Goal: Task Accomplishment & Management: Complete application form

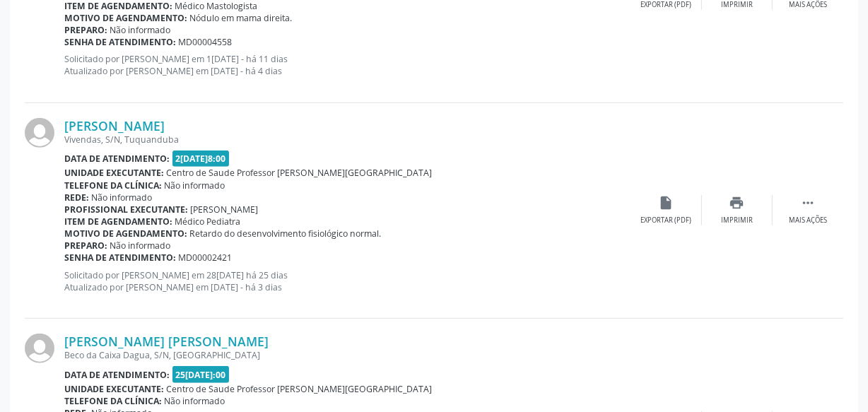
scroll to position [973, 0]
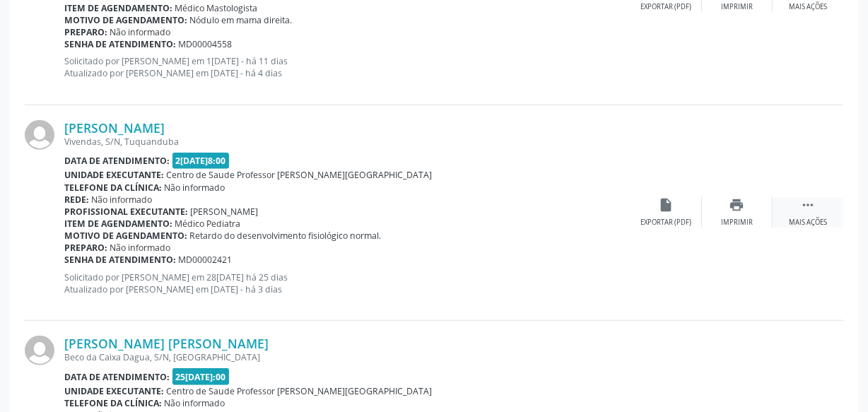
click at [815, 204] on icon "" at bounding box center [808, 205] width 16 height 16
click at [813, 208] on icon "" at bounding box center [808, 205] width 16 height 16
click at [813, 207] on icon "" at bounding box center [808, 205] width 16 height 16
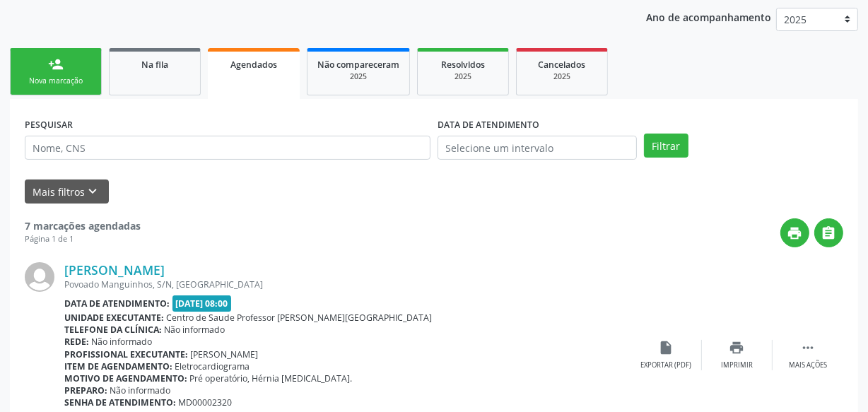
scroll to position [202, 0]
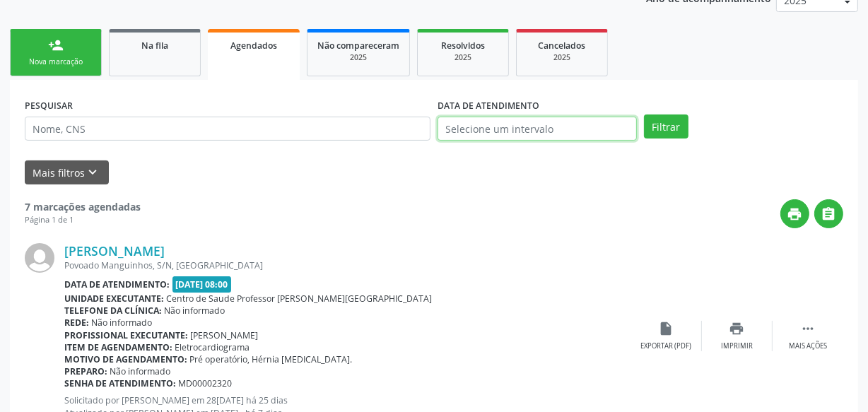
click at [527, 126] on input "text" at bounding box center [536, 129] width 199 height 24
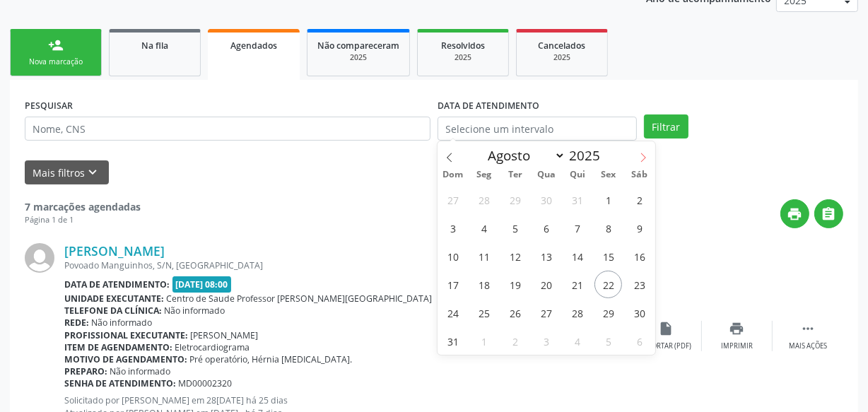
click at [641, 153] on icon at bounding box center [643, 157] width 5 height 9
select select "8"
click at [520, 311] on span "30" at bounding box center [516, 313] width 28 height 28
type input "30/[DATE]"
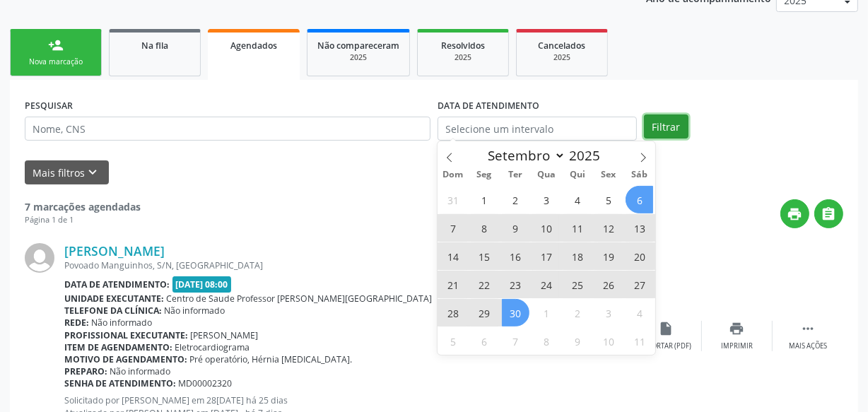
click at [682, 132] on button "Filtrar" at bounding box center [666, 126] width 45 height 24
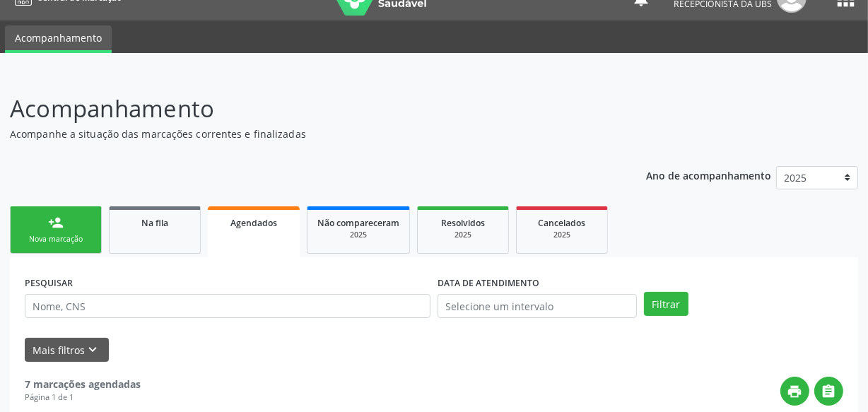
scroll to position [0, 0]
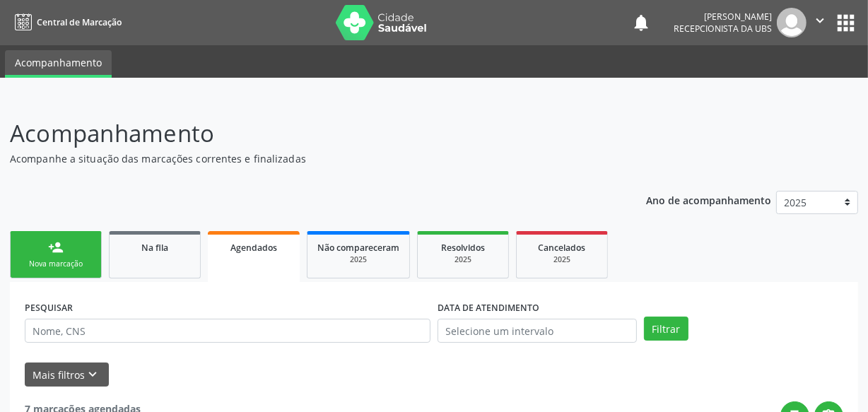
click at [76, 250] on link "person_add Nova marcação" at bounding box center [56, 254] width 92 height 47
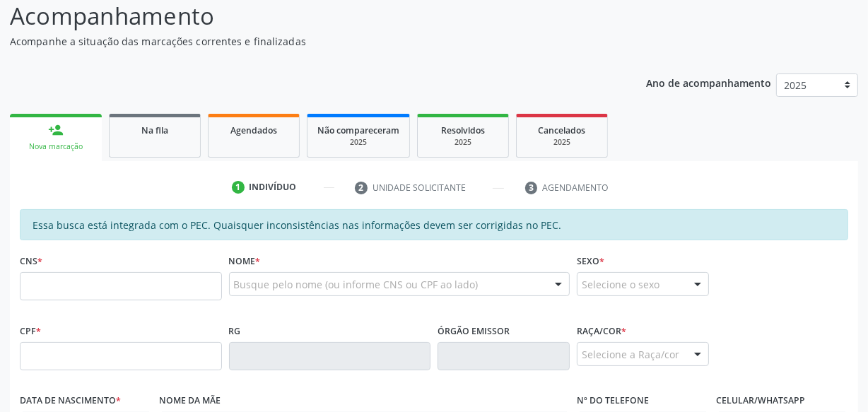
scroll to position [128, 0]
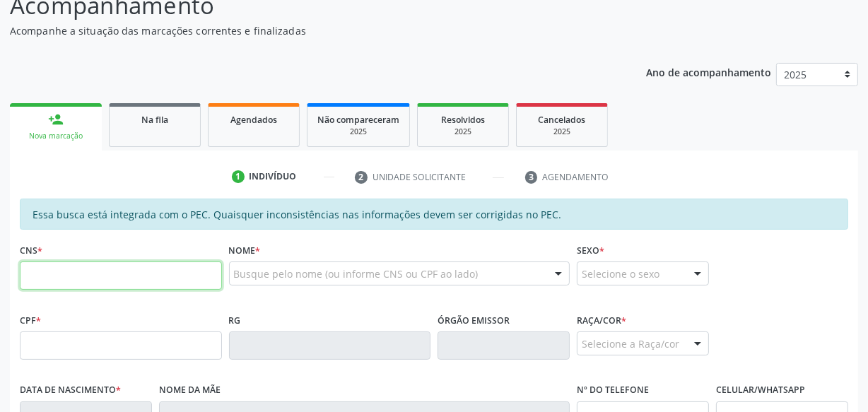
click at [168, 277] on input "text" at bounding box center [121, 275] width 202 height 28
paste input "704 3045 3396 6297"
type input "704 3045 3396 6297"
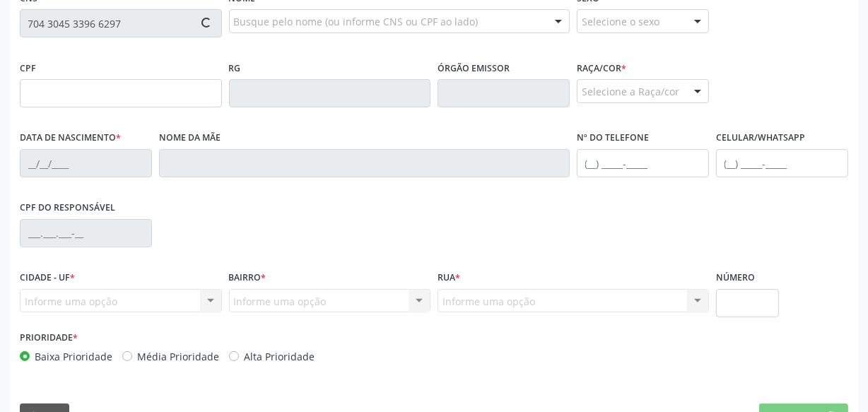
type input "483.626.974-15"
type input "15[DATE]"
type input "[PERSON_NAME]"
type input "[PHONE_NUMBER]"
type input "S/N"
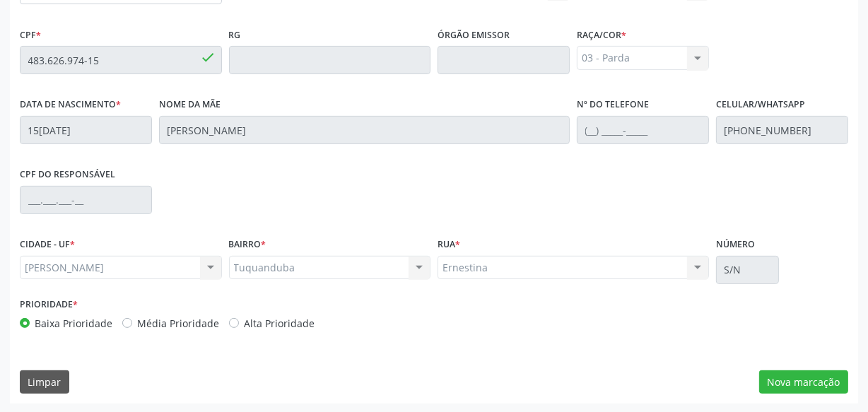
scroll to position [414, 0]
click at [774, 374] on button "Nova marcação" at bounding box center [803, 381] width 89 height 24
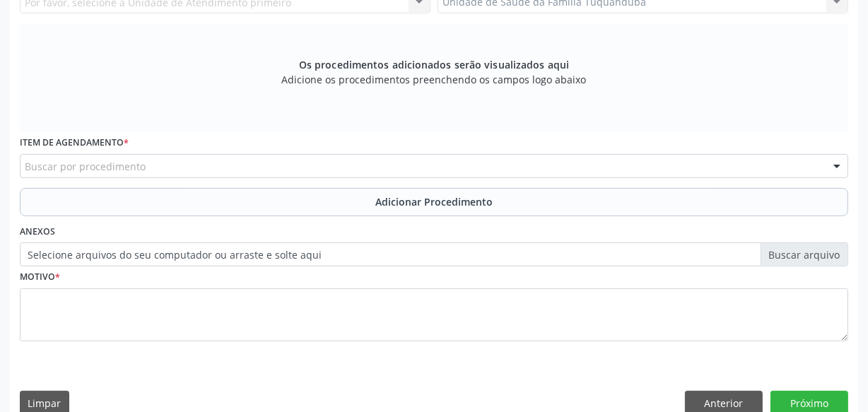
click at [153, 162] on div "Buscar por procedimento" at bounding box center [434, 166] width 828 height 24
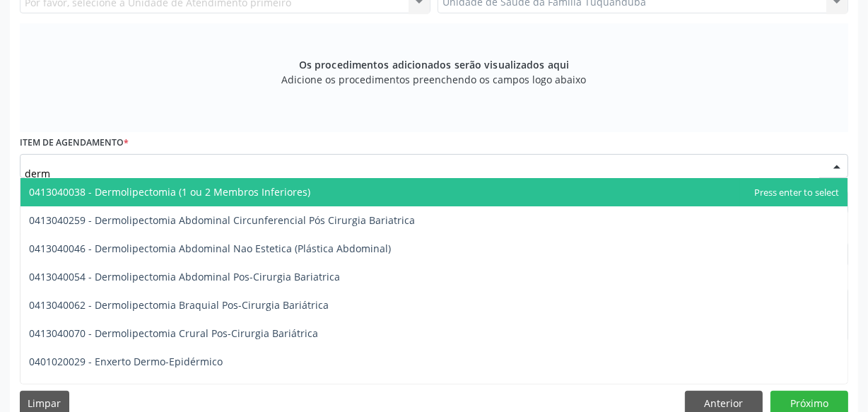
type input "derma"
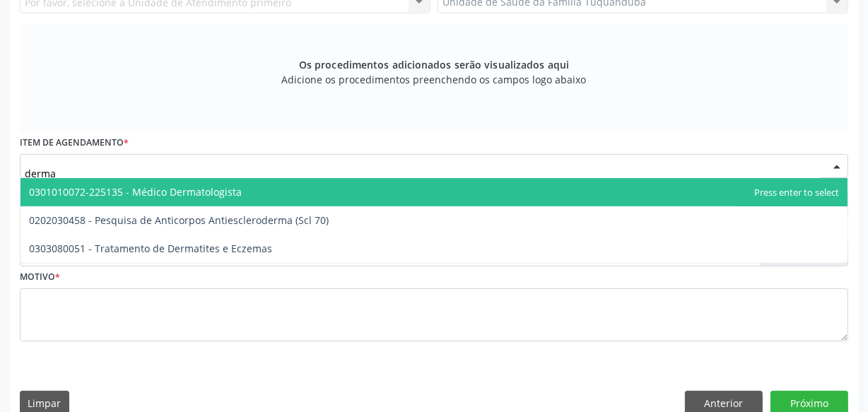
click at [168, 194] on span "0301010072-225135 - Médico Dermatologista" at bounding box center [135, 191] width 213 height 13
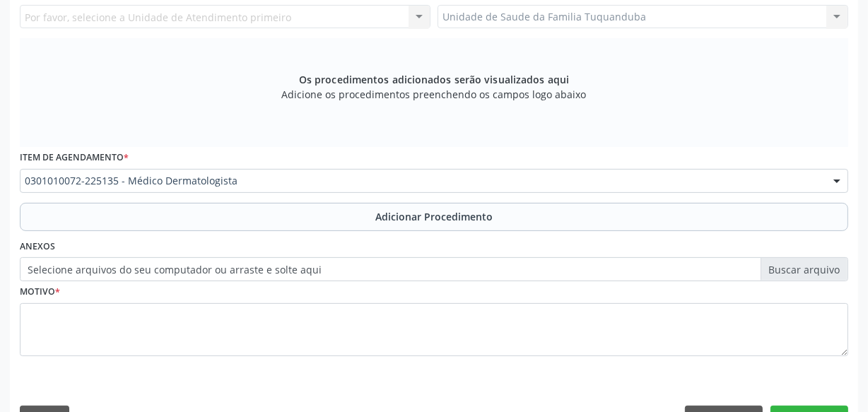
scroll to position [285, 0]
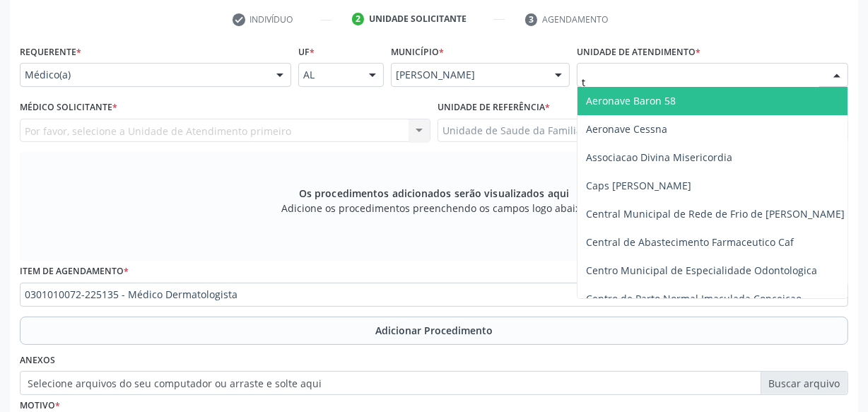
type input "tu"
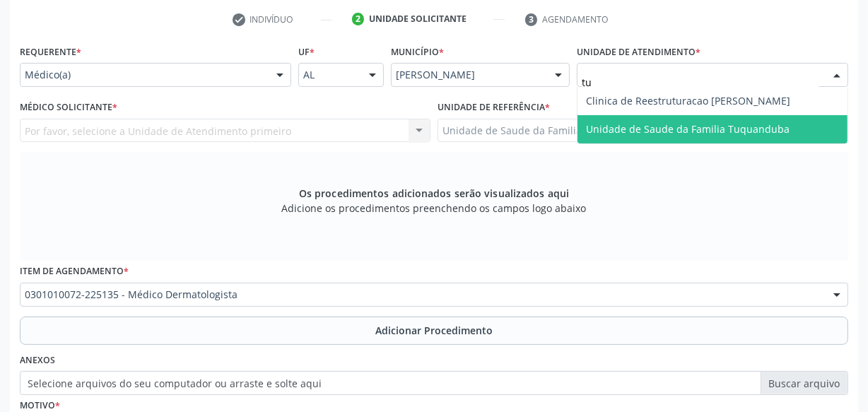
click at [616, 117] on span "Unidade de Saude da Familia Tuquanduba" at bounding box center [712, 129] width 270 height 28
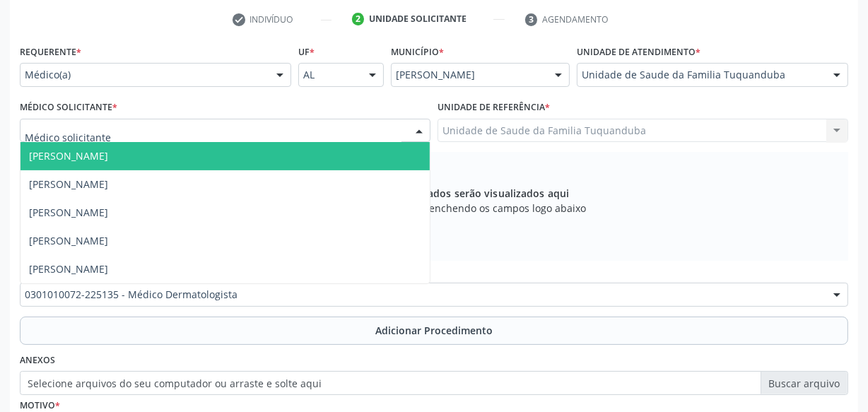
click at [199, 133] on div at bounding box center [225, 131] width 410 height 24
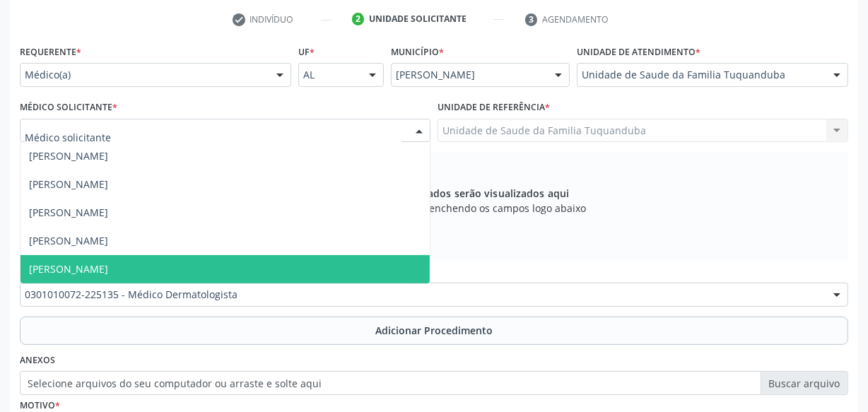
click at [174, 273] on span "[PERSON_NAME]" at bounding box center [224, 269] width 409 height 28
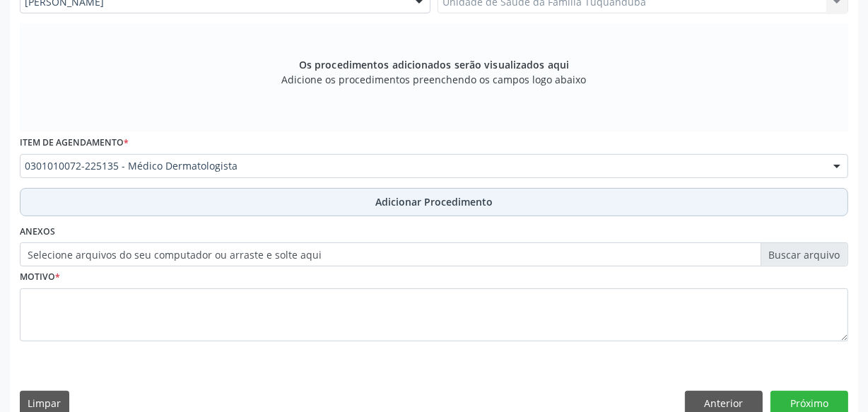
click at [394, 208] on button "Adicionar Procedimento" at bounding box center [434, 202] width 828 height 28
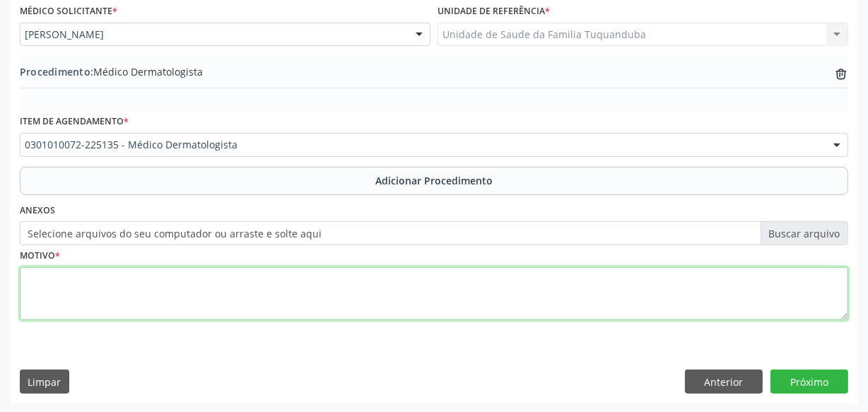
click at [319, 287] on textarea at bounding box center [434, 294] width 828 height 54
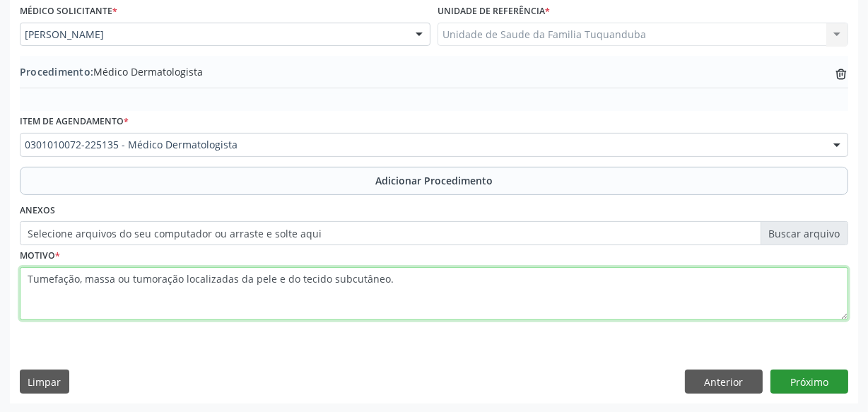
type textarea "Tumefação, massa ou tumoração localizadas da pele e do tecido subcutâneo."
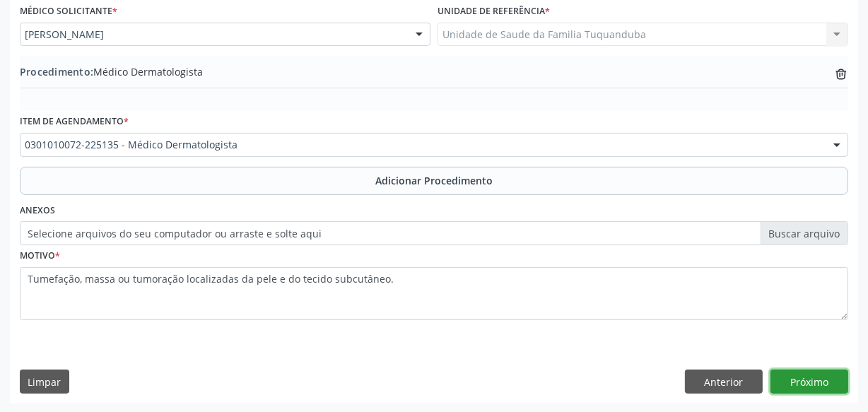
click at [834, 381] on button "Próximo" at bounding box center [809, 381] width 78 height 24
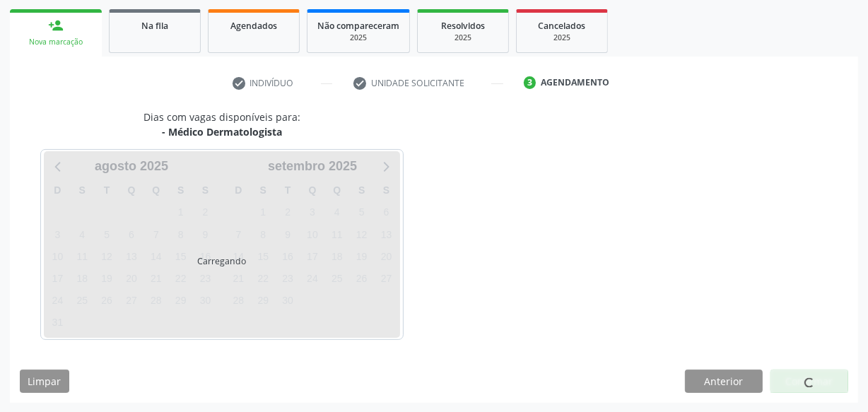
scroll to position [263, 0]
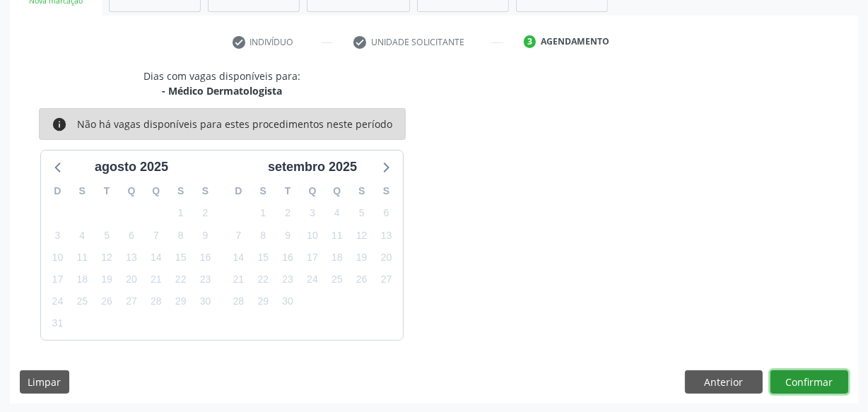
click at [834, 381] on button "Confirmar" at bounding box center [809, 382] width 78 height 24
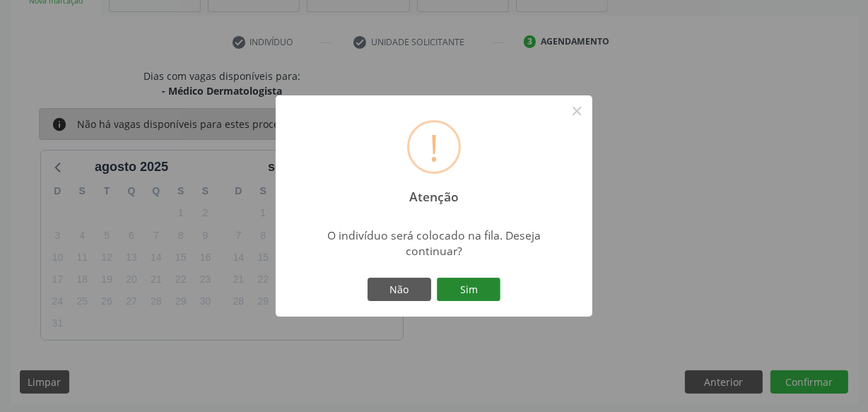
click at [482, 287] on button "Sim" at bounding box center [469, 290] width 64 height 24
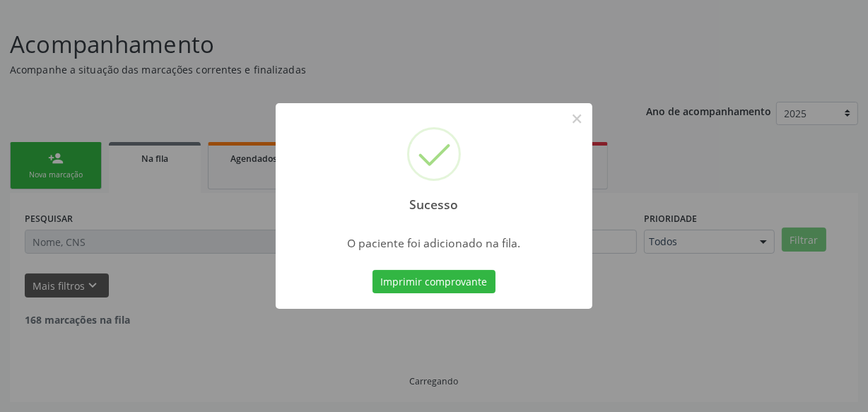
scroll to position [73, 0]
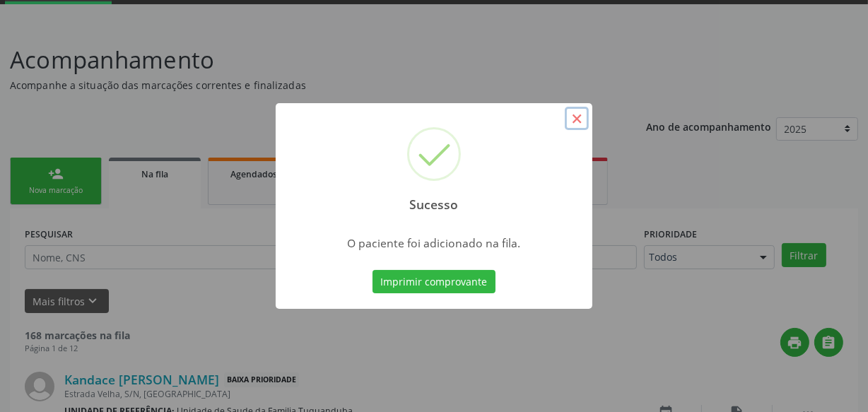
click at [577, 122] on button "×" at bounding box center [576, 119] width 24 height 24
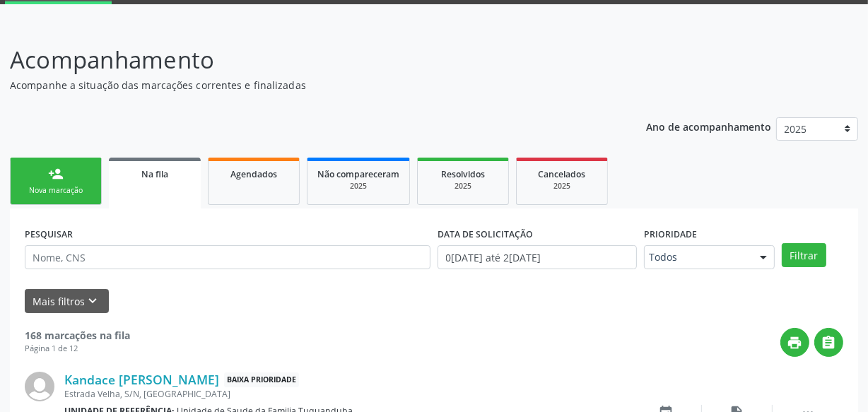
click at [37, 167] on link "person_add Nova marcação" at bounding box center [56, 181] width 92 height 47
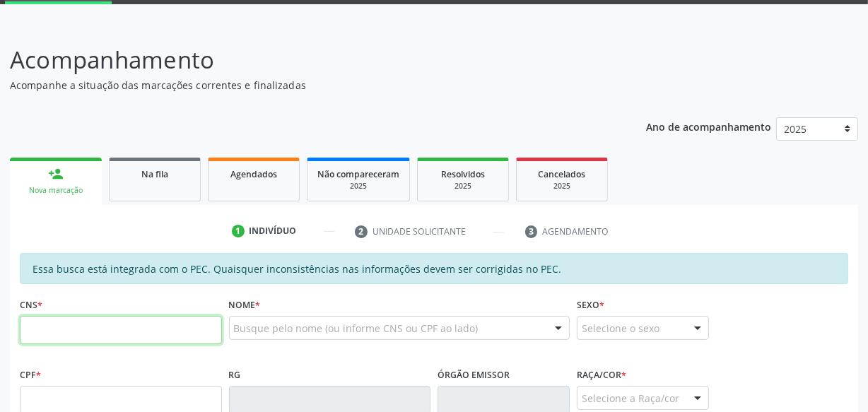
click at [148, 323] on input "text" at bounding box center [121, 330] width 202 height 28
type input "8"
type input "702 0078 3392 7784"
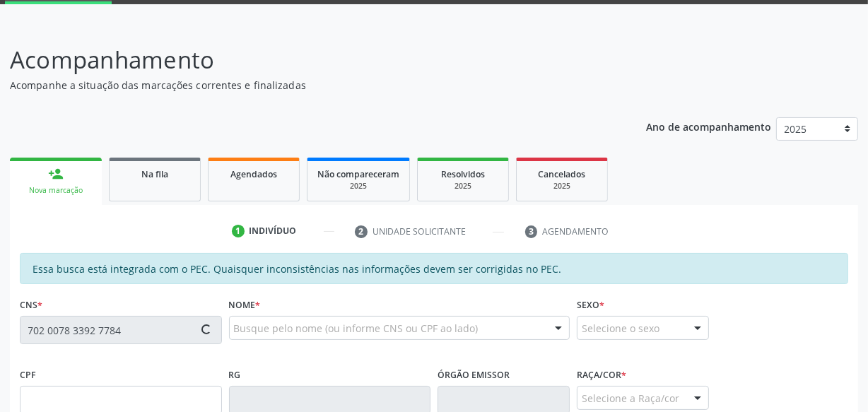
type input "020.694.394-61"
type input "29/[DATE]"
type input "[PERSON_NAME]"
type input "[PHONE_NUMBER]"
type input "S/N"
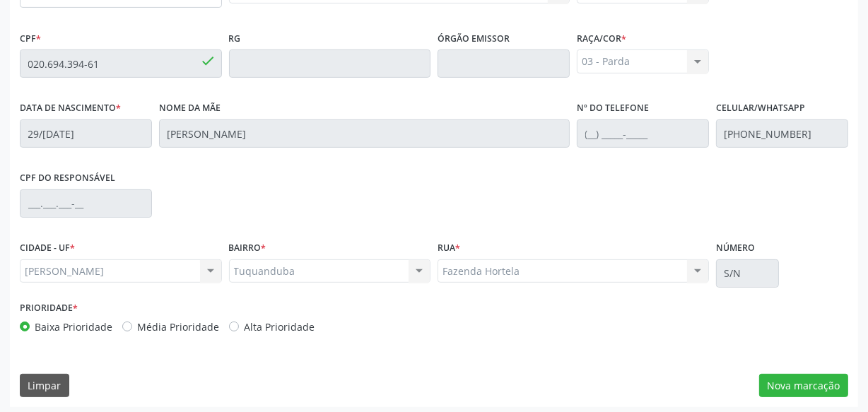
scroll to position [414, 0]
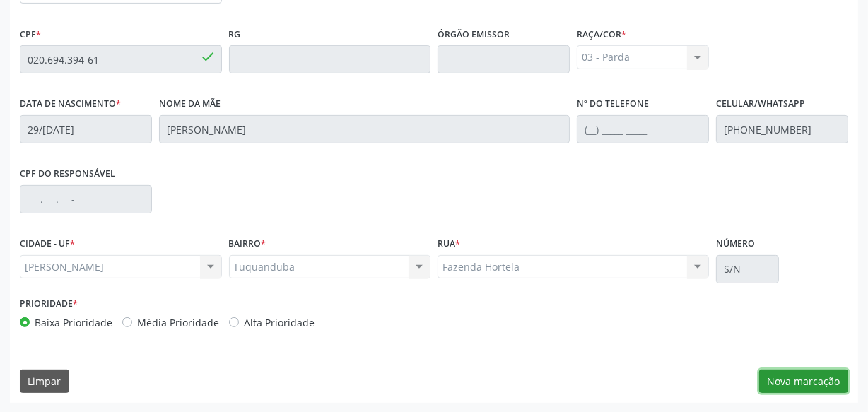
click at [806, 386] on button "Nova marcação" at bounding box center [803, 381] width 89 height 24
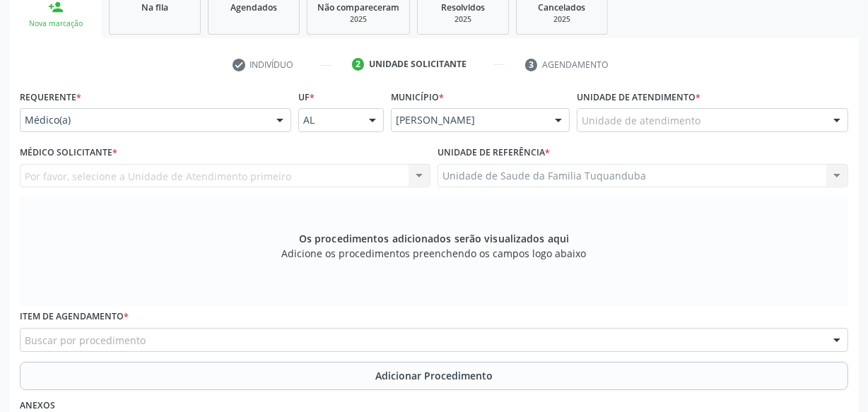
scroll to position [221, 0]
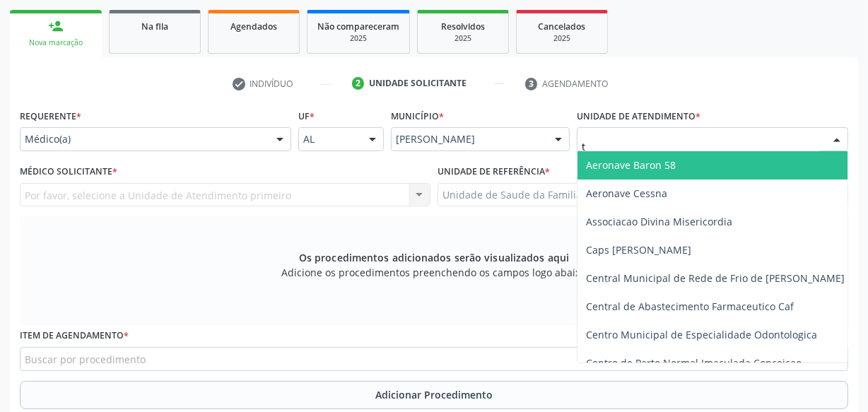
type input "tu"
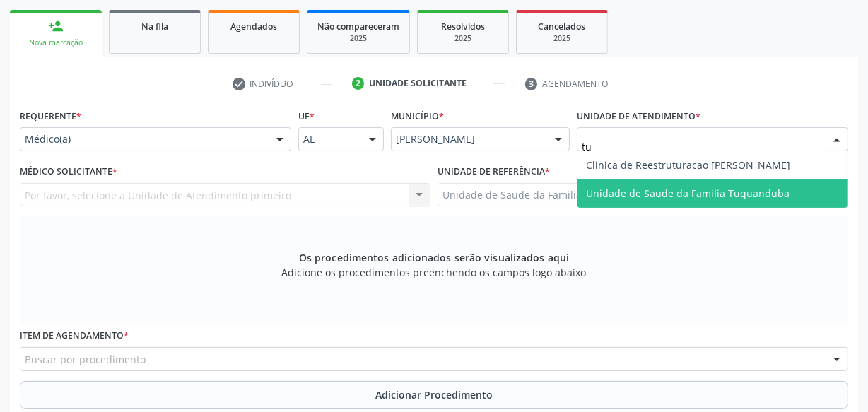
click at [611, 187] on span "Unidade de Saude da Familia Tuquanduba" at bounding box center [687, 193] width 203 height 13
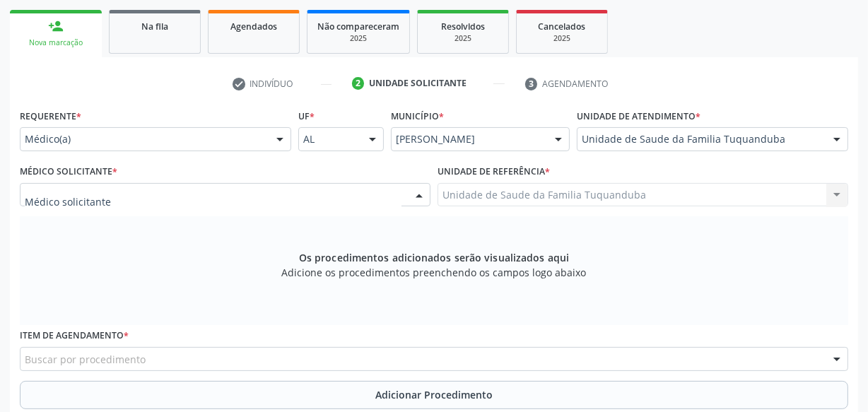
click at [196, 196] on div at bounding box center [225, 195] width 410 height 24
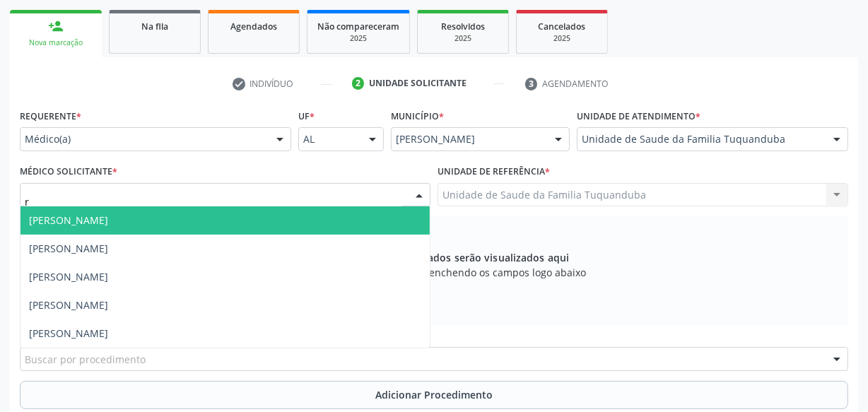
type input "ru"
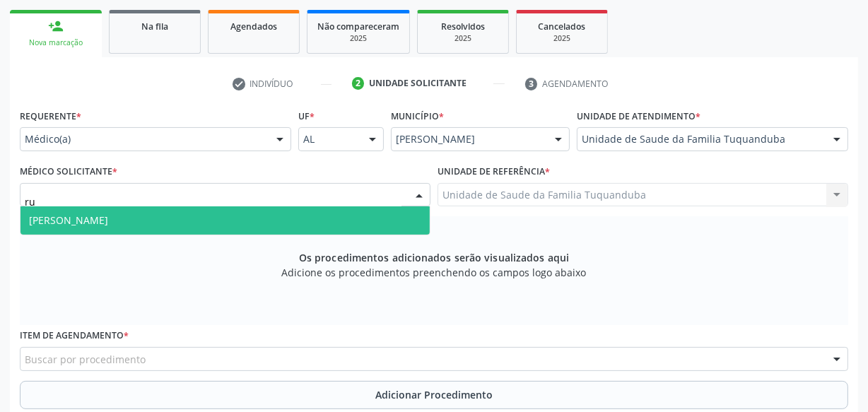
click at [193, 220] on span "[PERSON_NAME]" at bounding box center [224, 220] width 409 height 28
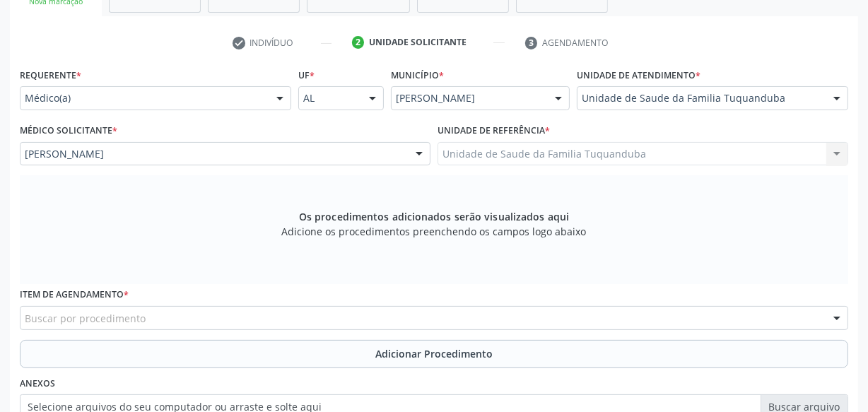
scroll to position [285, 0]
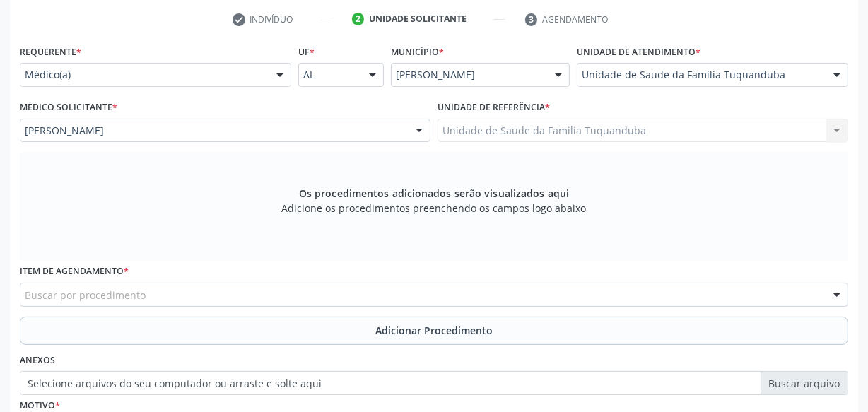
click at [210, 292] on div "Buscar por procedimento" at bounding box center [434, 295] width 828 height 24
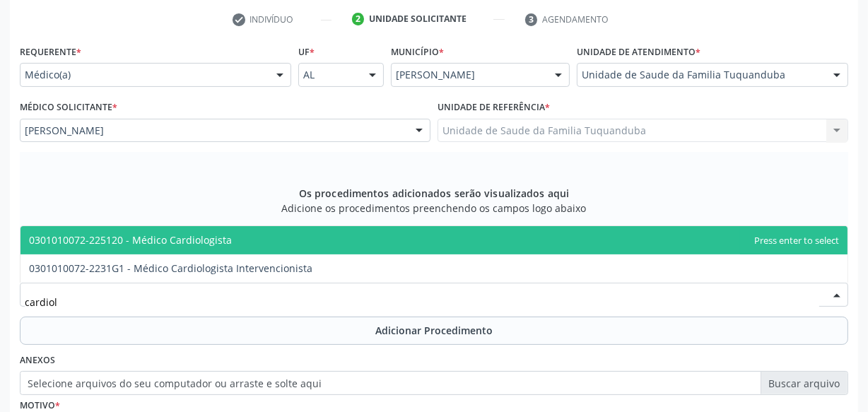
type input "cardiolo"
click at [235, 249] on span "0301010072-225120 - Médico Cardiologista" at bounding box center [433, 240] width 827 height 28
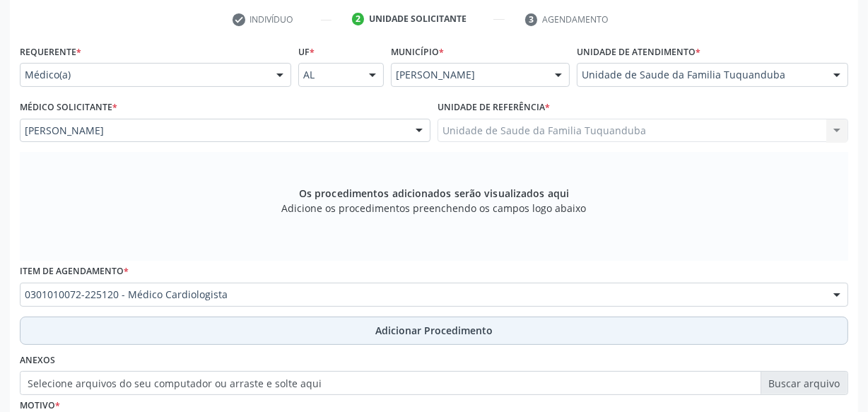
click at [273, 319] on button "Adicionar Procedimento" at bounding box center [434, 330] width 828 height 28
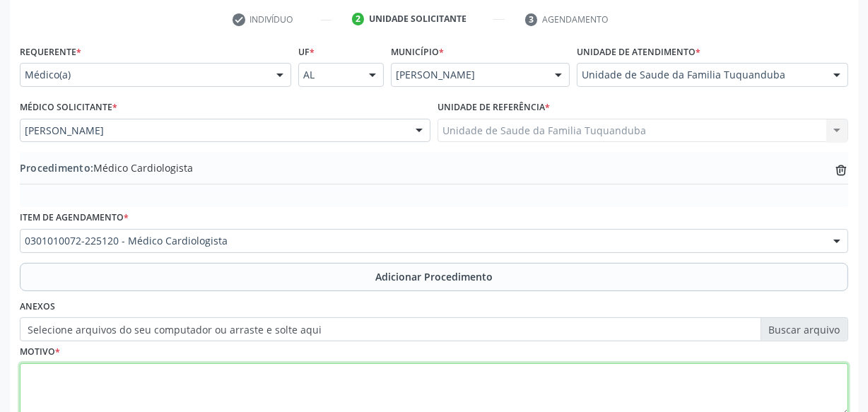
click at [259, 370] on textarea at bounding box center [434, 390] width 828 height 54
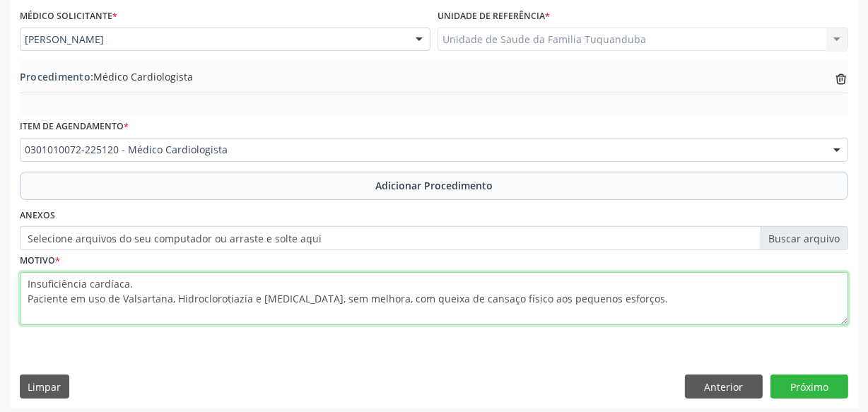
scroll to position [381, 0]
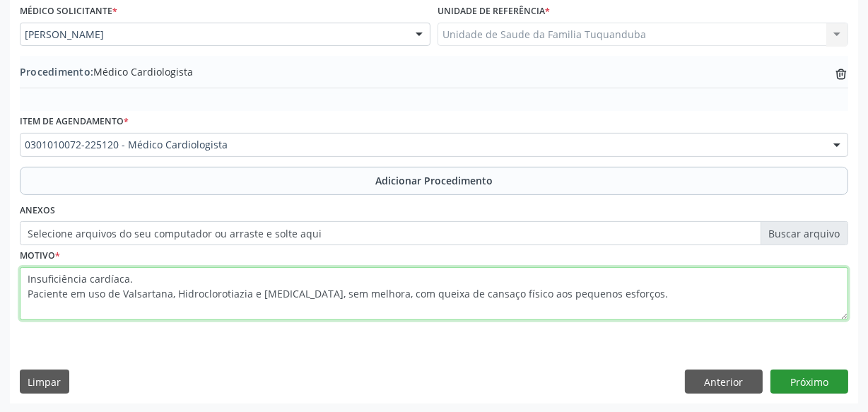
type textarea "Insuficiência cardíaca. Paciente em uso de Valsartana, Hidroclorotiazia e [MEDI…"
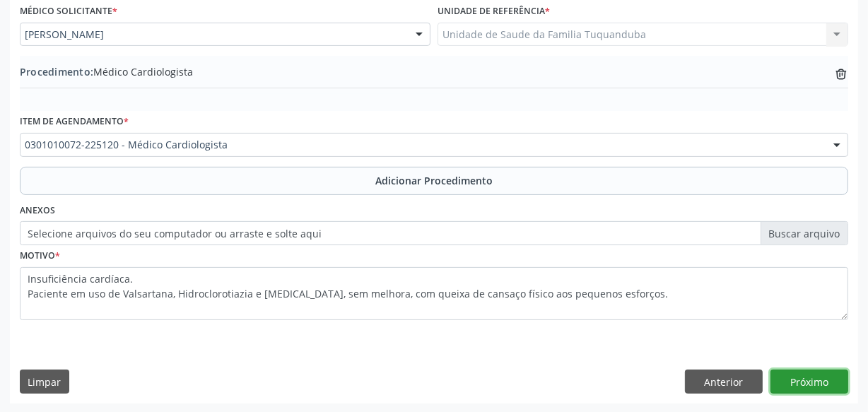
click at [805, 378] on button "Próximo" at bounding box center [809, 381] width 78 height 24
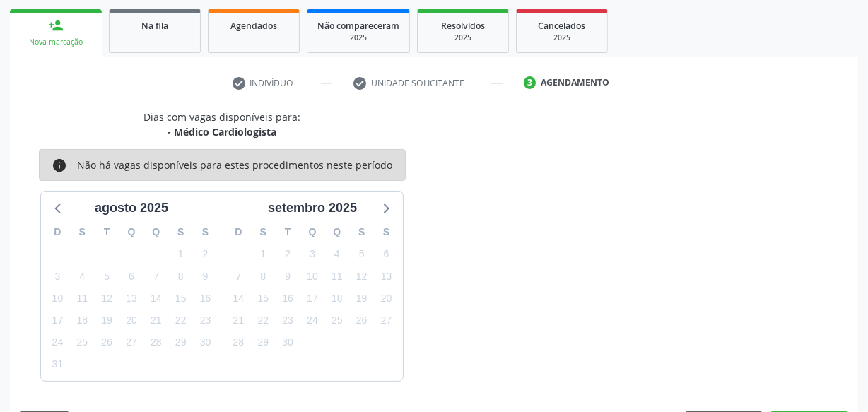
scroll to position [263, 0]
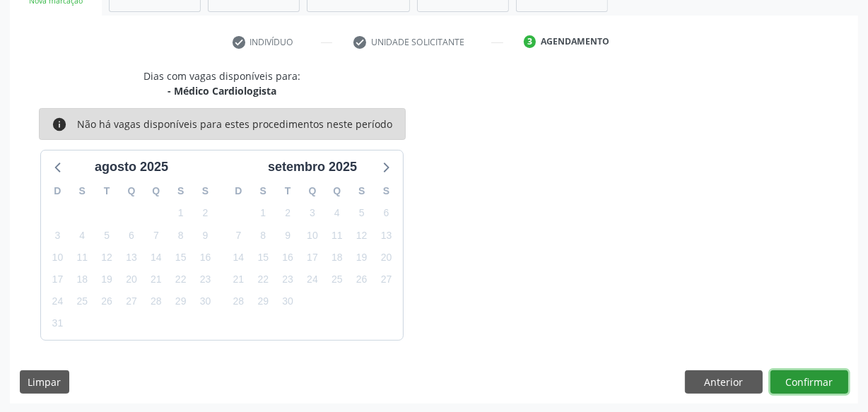
click at [783, 379] on button "Confirmar" at bounding box center [809, 382] width 78 height 24
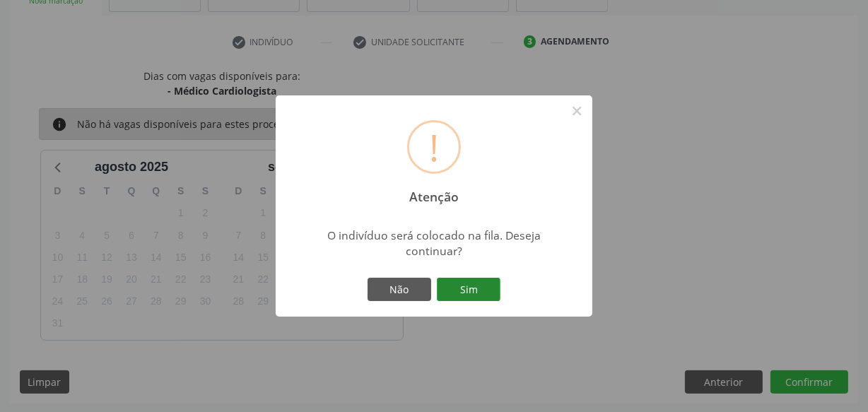
click at [487, 292] on button "Sim" at bounding box center [469, 290] width 64 height 24
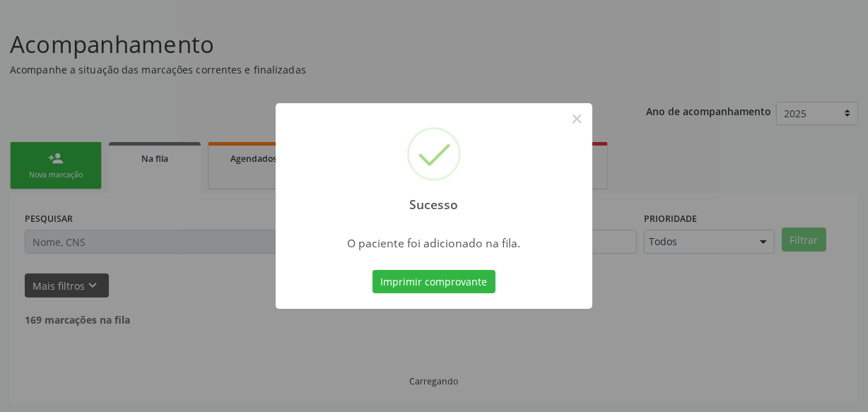
scroll to position [73, 0]
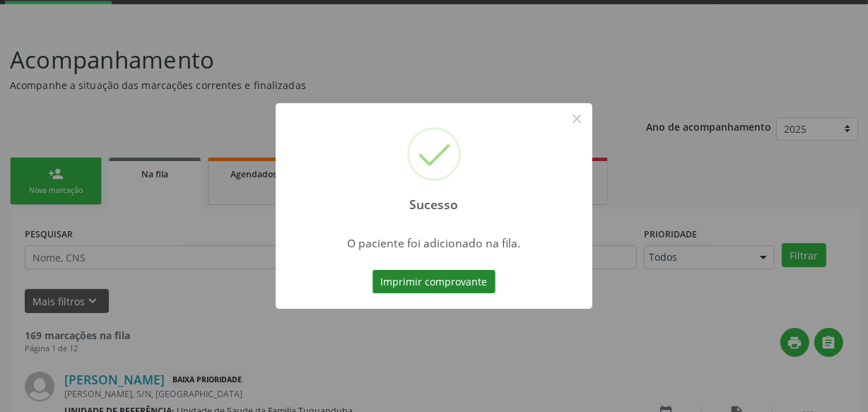
click at [487, 292] on button "Imprimir comprovante" at bounding box center [433, 282] width 123 height 24
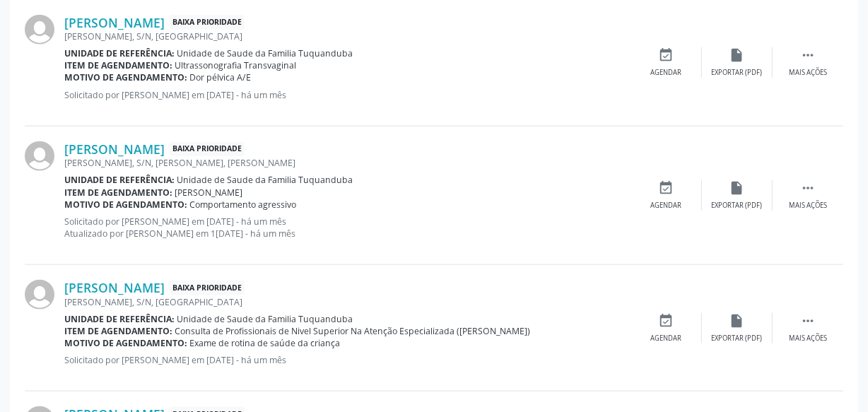
scroll to position [2040, 0]
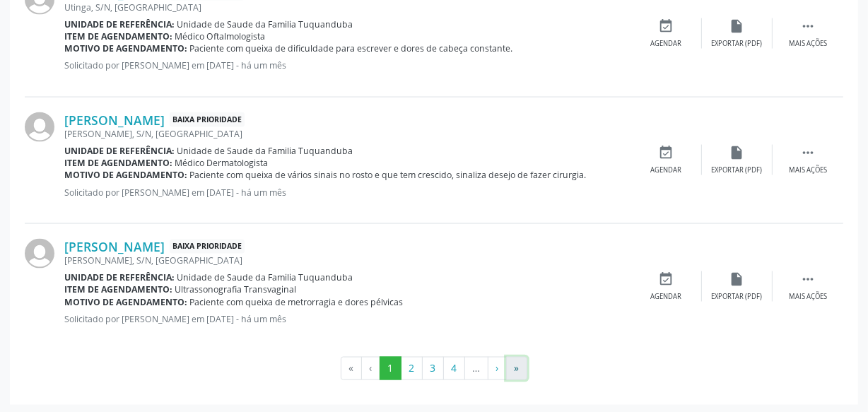
click at [516, 365] on button "»" at bounding box center [516, 369] width 21 height 24
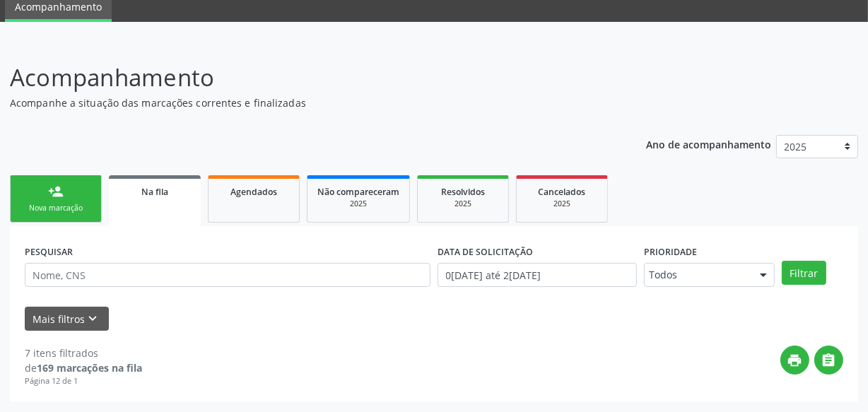
scroll to position [55, 0]
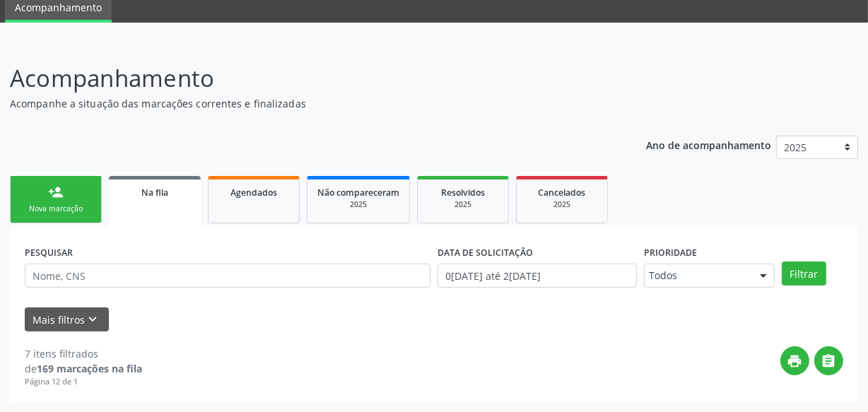
click at [272, 304] on form "PESQUISAR DATA DE SOLICITAÇÃO 01/[DATE]é 22/[DATE] Prioridade Todos Todos Baixa…" at bounding box center [434, 287] width 818 height 90
click at [51, 203] on div "Nova marcação" at bounding box center [55, 208] width 71 height 11
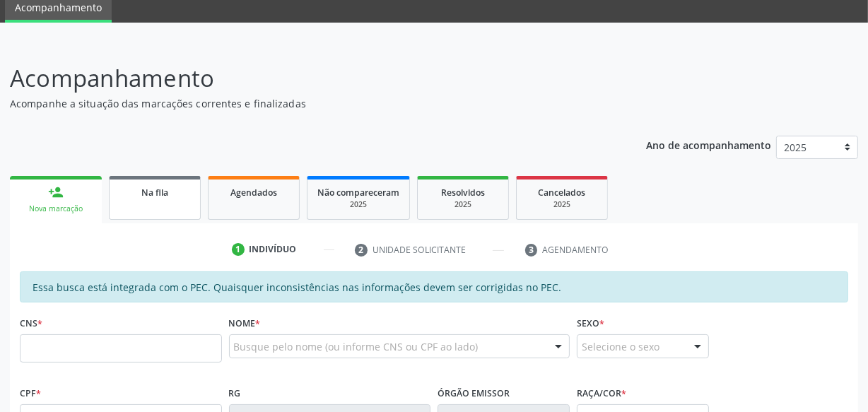
click at [169, 205] on link "Na fila" at bounding box center [155, 198] width 92 height 44
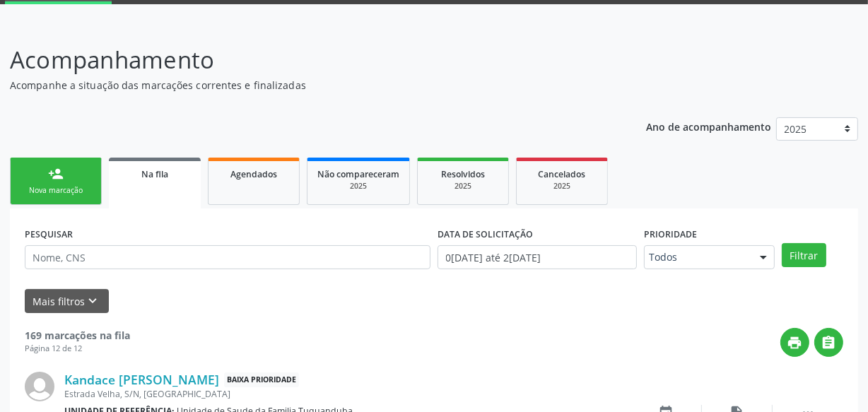
scroll to position [203, 0]
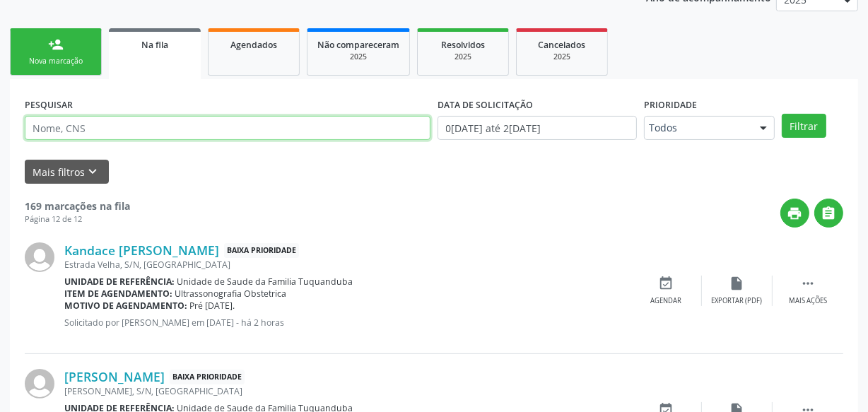
paste input "700403937500449"
type input "700403937500449"
click at [781, 114] on button "Filtrar" at bounding box center [803, 126] width 45 height 24
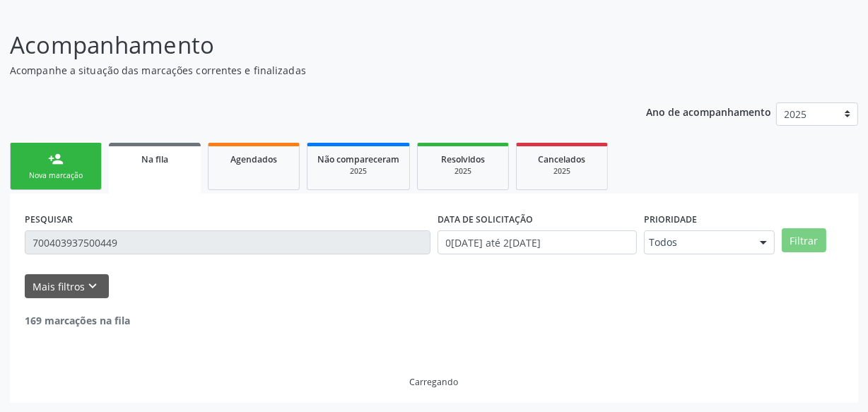
scroll to position [43, 0]
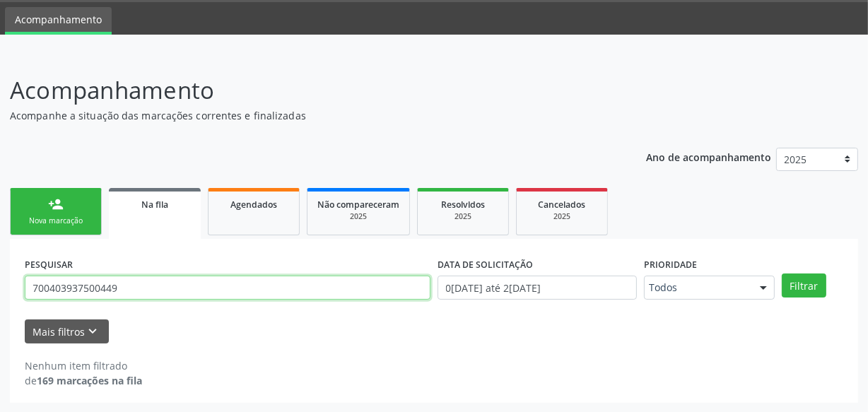
drag, startPoint x: 133, startPoint y: 295, endPoint x: 0, endPoint y: 243, distance: 142.7
click at [0, 243] on div "Acompanhamento Acompanhe a situação das marcações correntes e finalizadas Relat…" at bounding box center [434, 233] width 868 height 358
click at [781, 273] on button "Filtrar" at bounding box center [803, 285] width 45 height 24
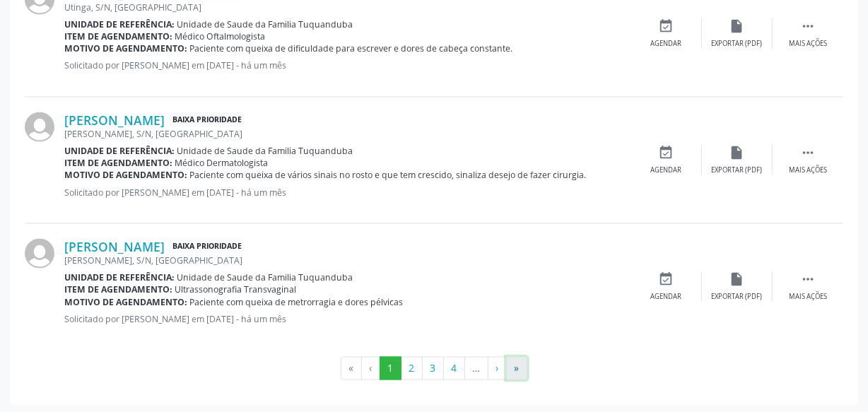
click at [512, 372] on button "»" at bounding box center [516, 369] width 21 height 24
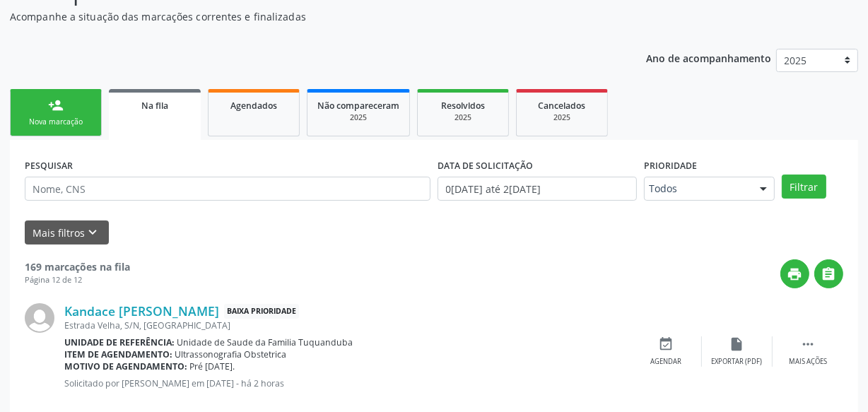
scroll to position [0, 0]
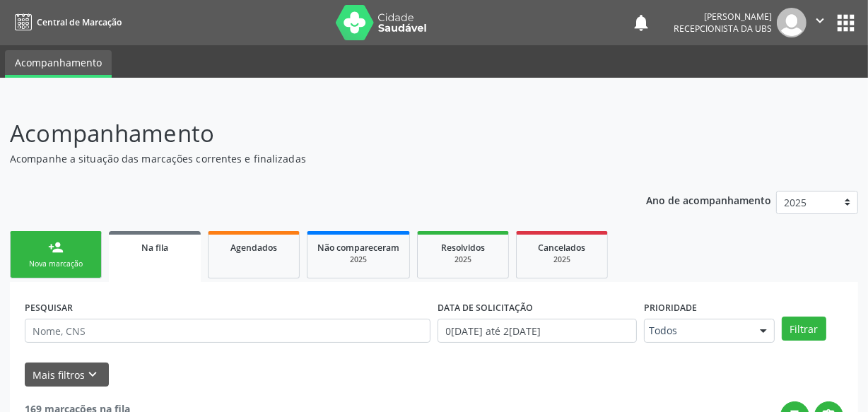
click at [289, 120] on p "Acompanhamento" at bounding box center [306, 133] width 593 height 35
